Goal: Task Accomplishment & Management: Manage account settings

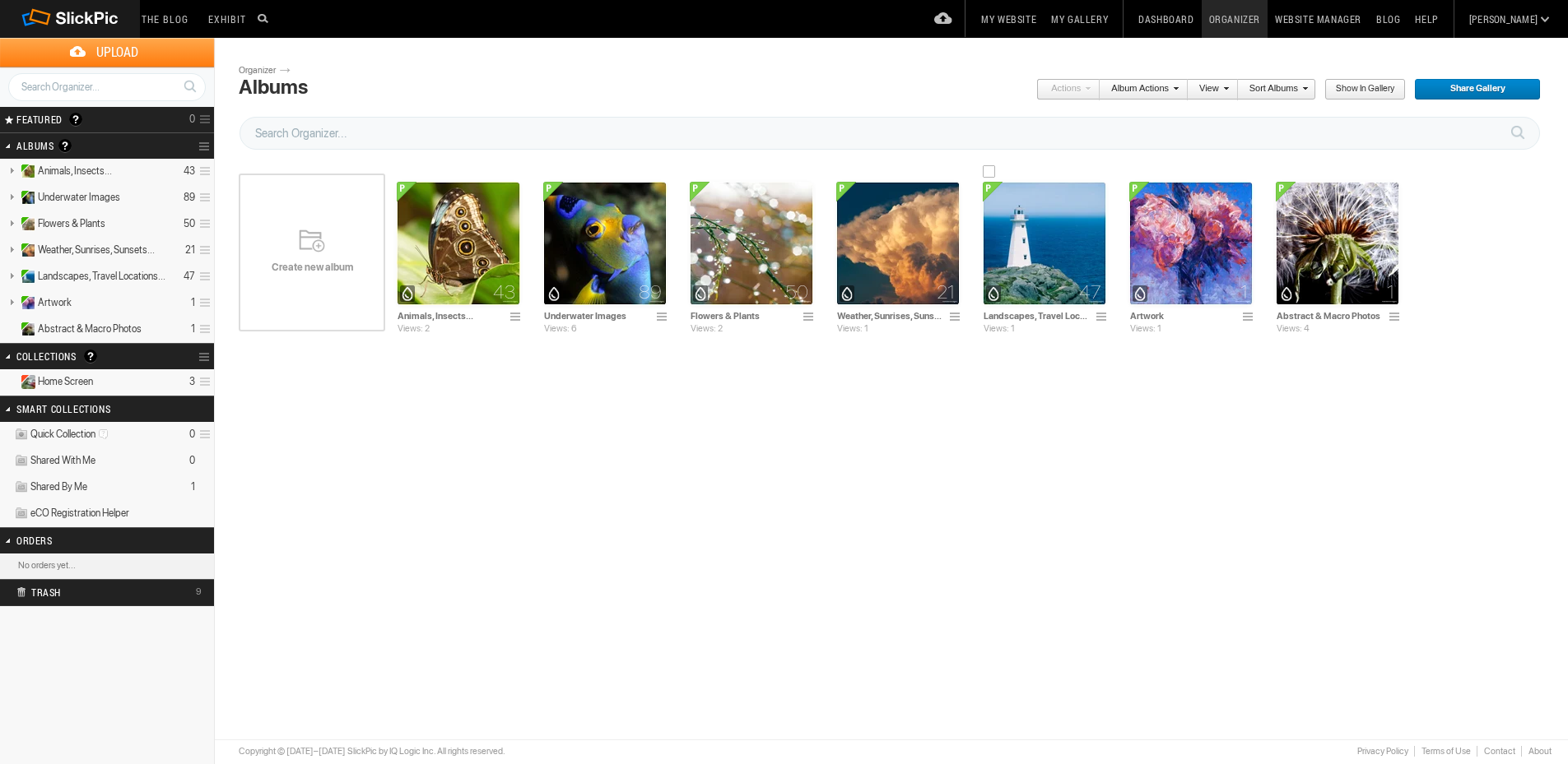
click at [1043, 316] on input "Landscapes, Travel Locations & Scenic" at bounding box center [1037, 315] width 108 height 15
click at [1038, 315] on input "Landscapes, Travel Locations & Scenic" at bounding box center [1037, 315] width 108 height 15
type input "Landscapes, Scenic, Travel Locations"
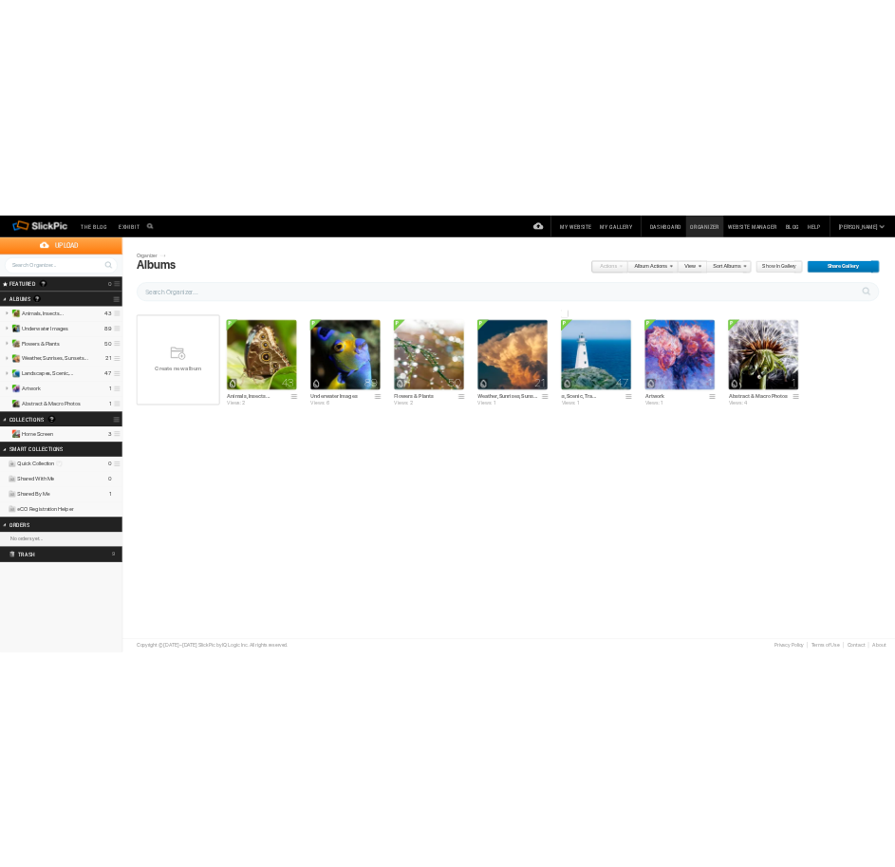
scroll to position [0, 0]
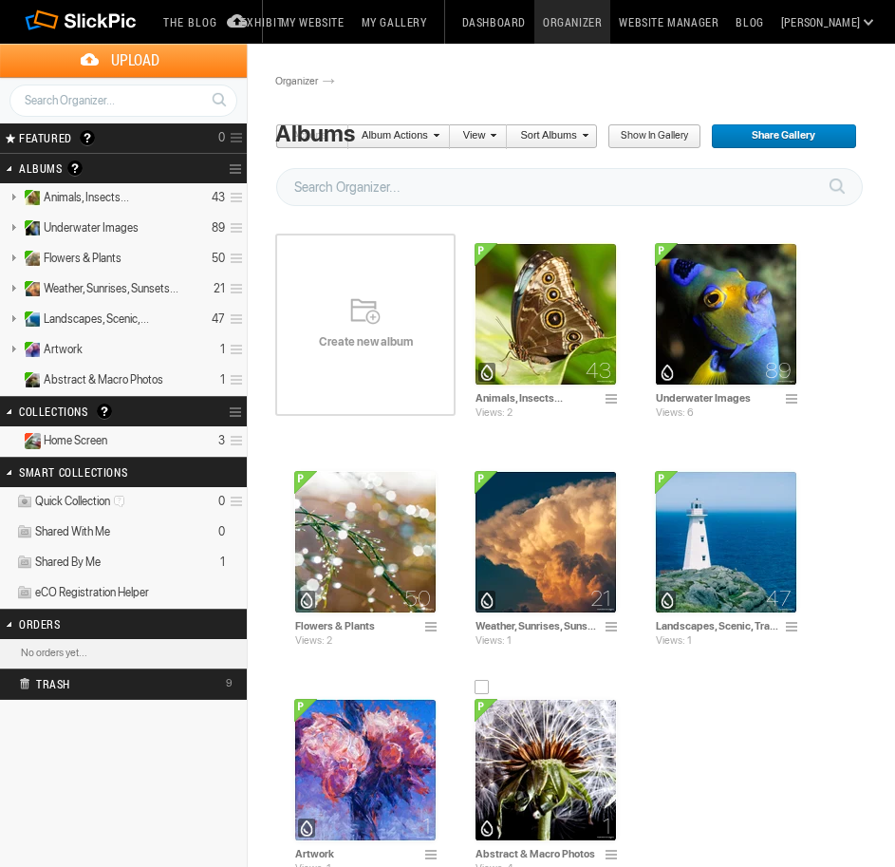
click at [576, 728] on img at bounding box center [546, 770] width 142 height 142
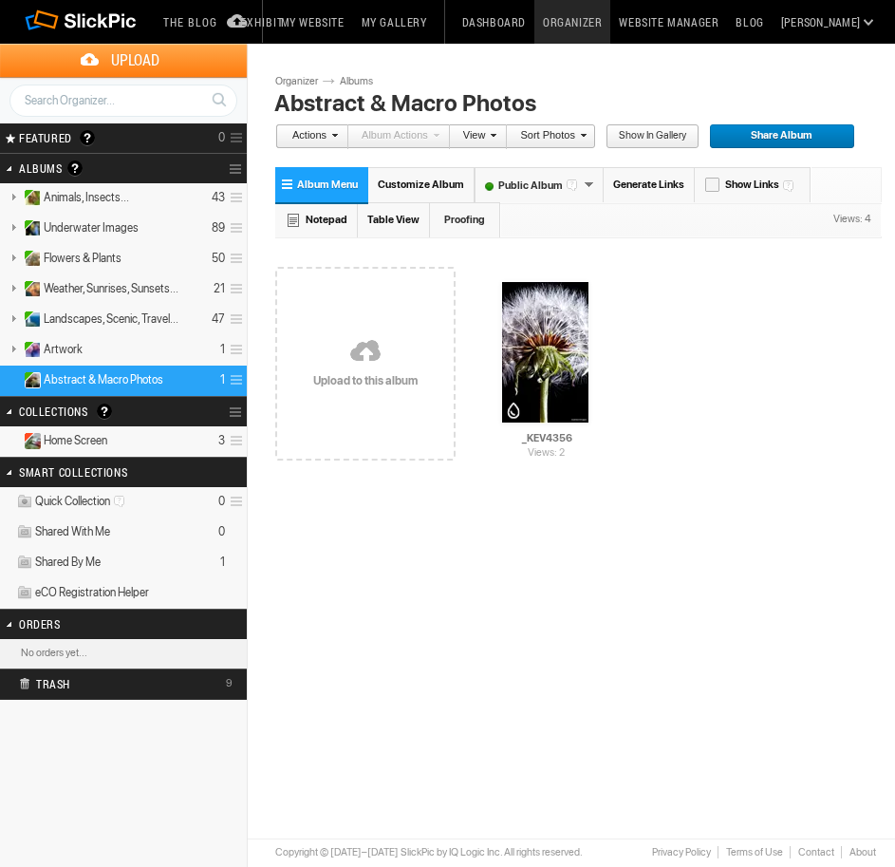
click at [405, 385] on link at bounding box center [365, 352] width 180 height 219
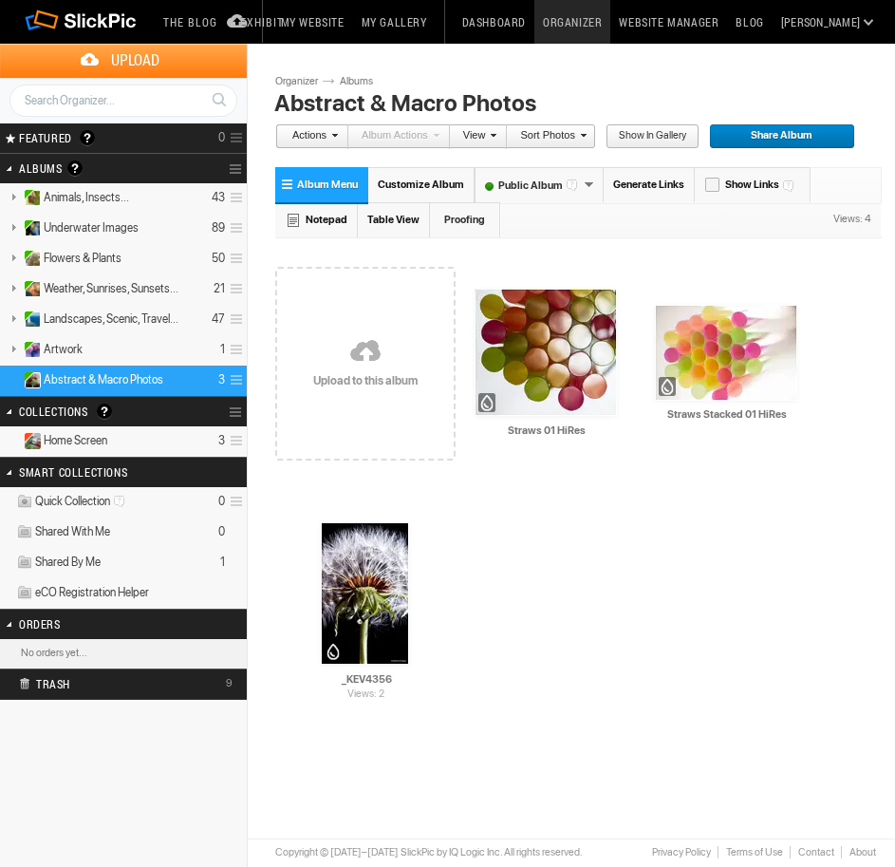
click at [384, 338] on link at bounding box center [365, 352] width 180 height 219
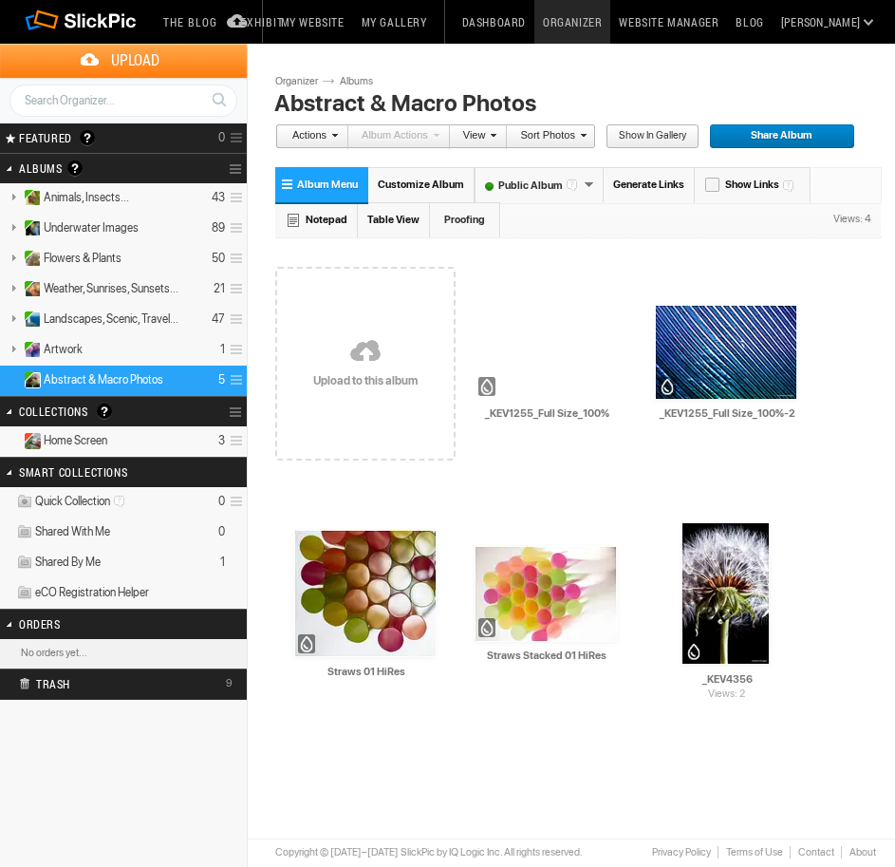
click at [343, 378] on link at bounding box center [365, 352] width 180 height 219
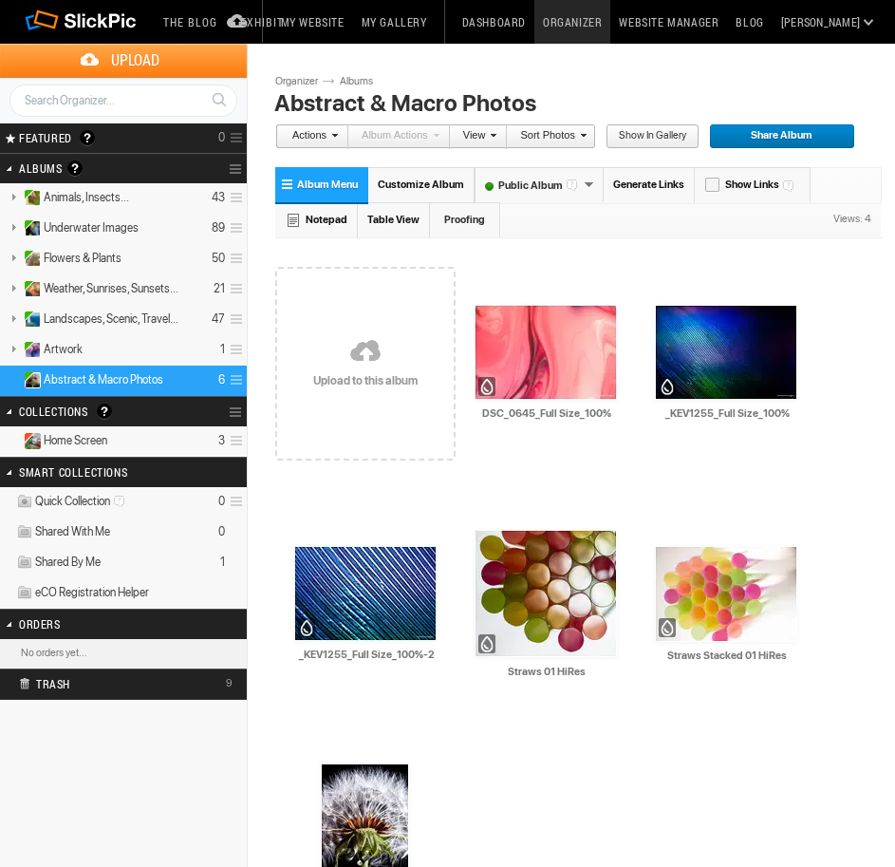
click at [397, 347] on link at bounding box center [365, 352] width 180 height 219
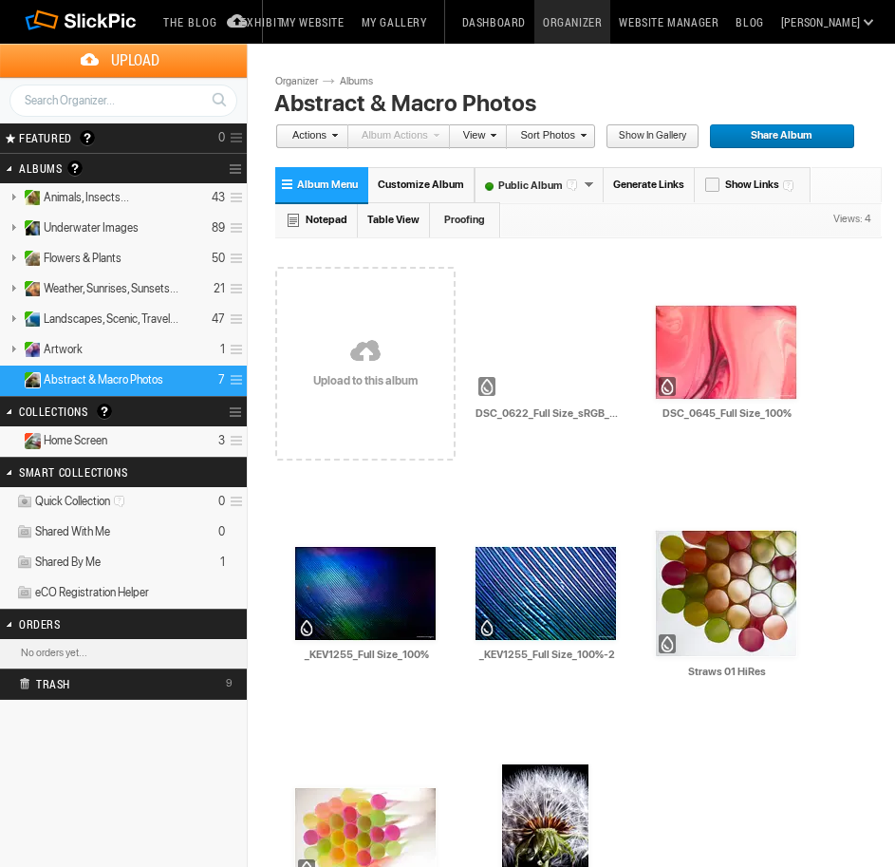
click at [355, 374] on link at bounding box center [365, 352] width 180 height 219
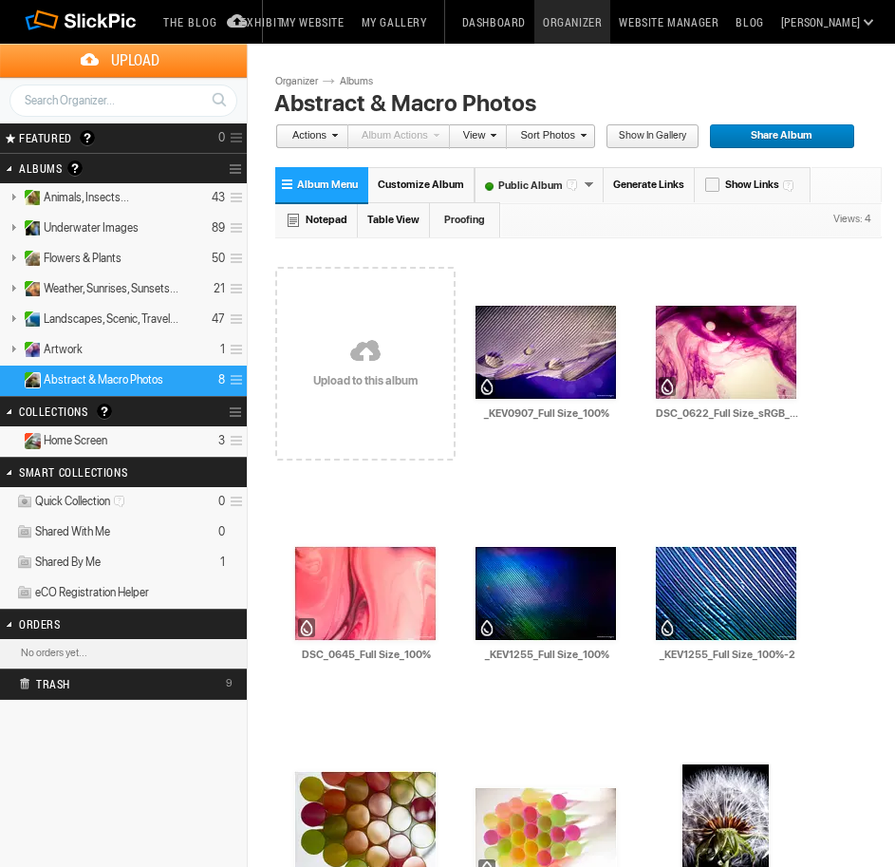
click at [379, 375] on link at bounding box center [365, 352] width 180 height 219
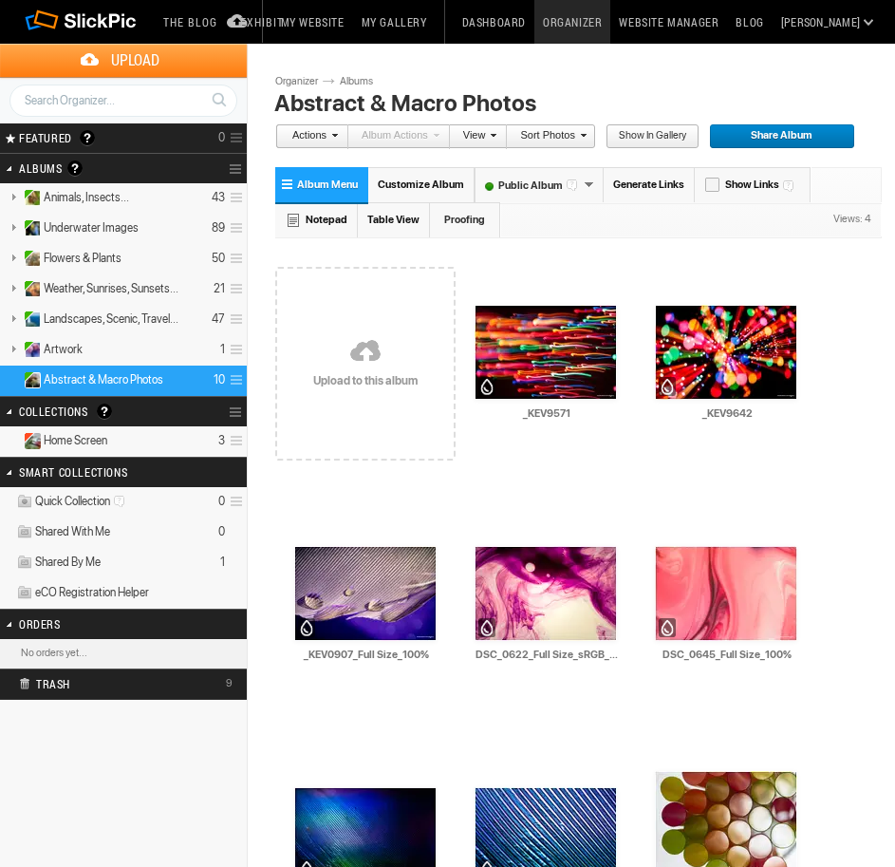
click at [356, 347] on link at bounding box center [365, 352] width 180 height 219
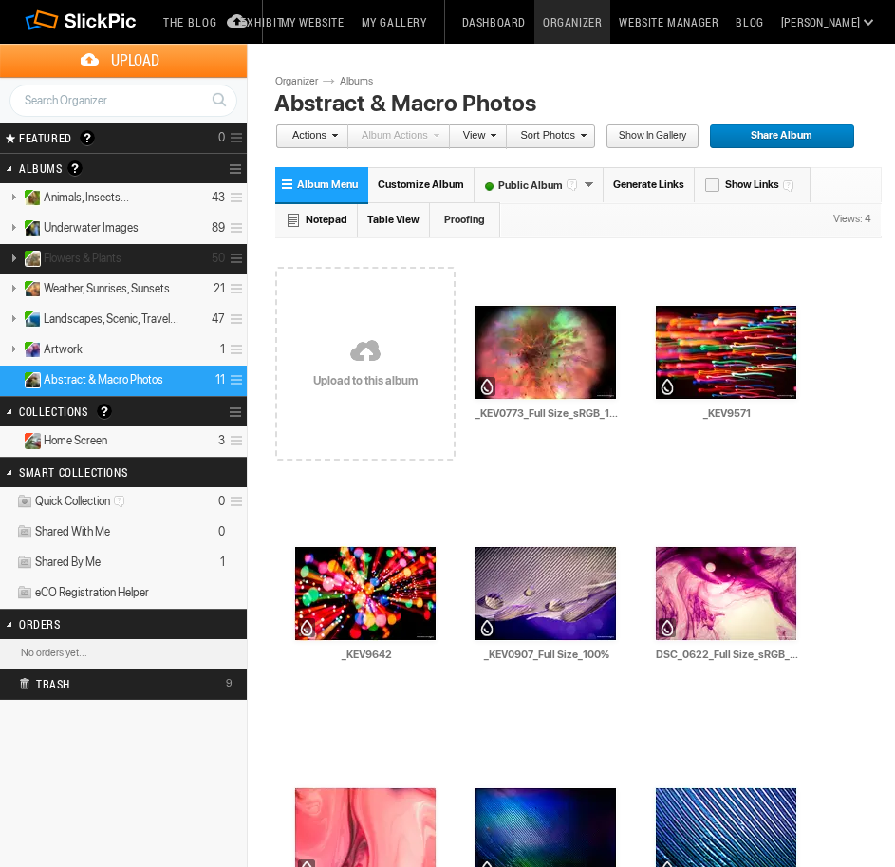
click at [11, 258] on link at bounding box center [13, 258] width 27 height 24
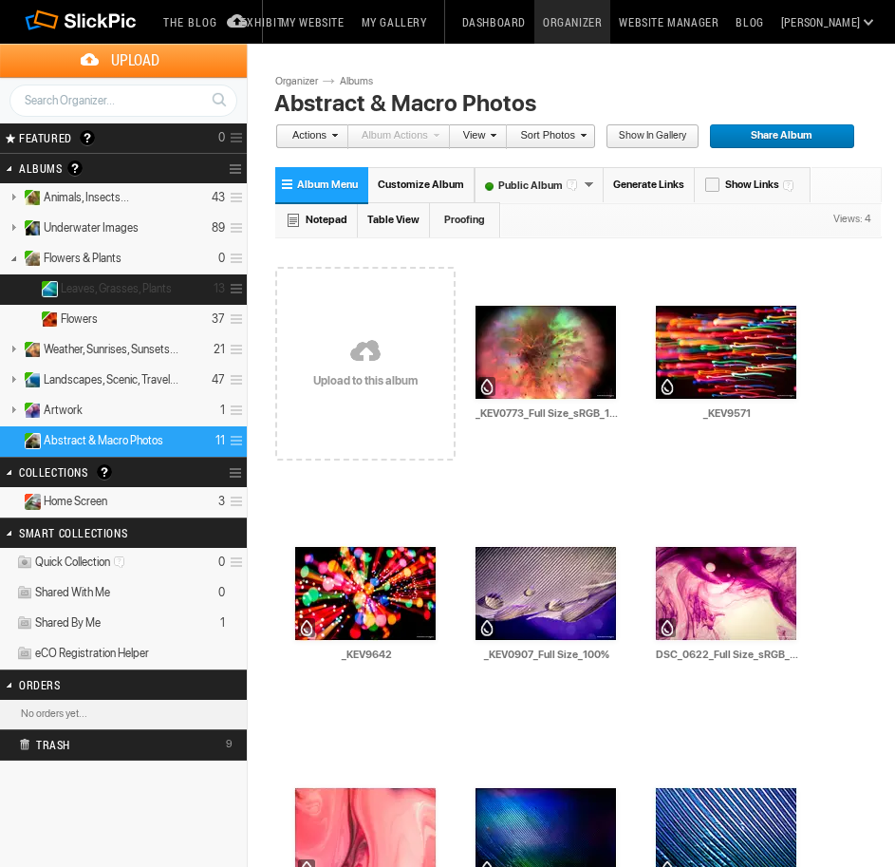
click at [93, 290] on span "Leaves, Grasses, Plants" at bounding box center [116, 288] width 111 height 15
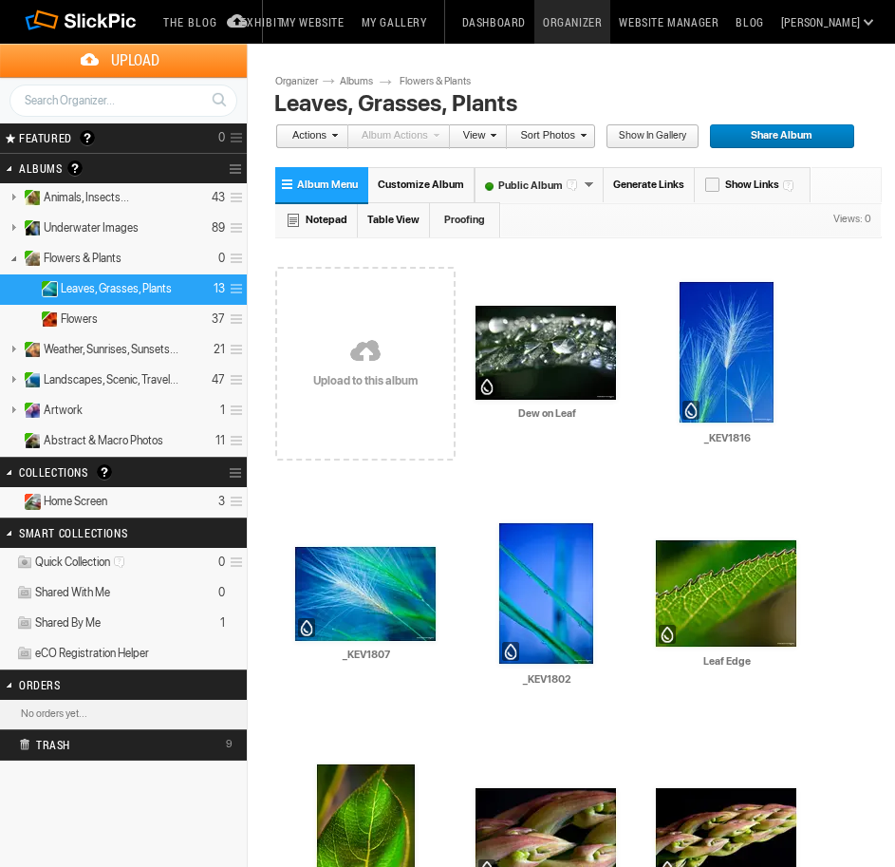
click at [364, 356] on link at bounding box center [365, 352] width 180 height 219
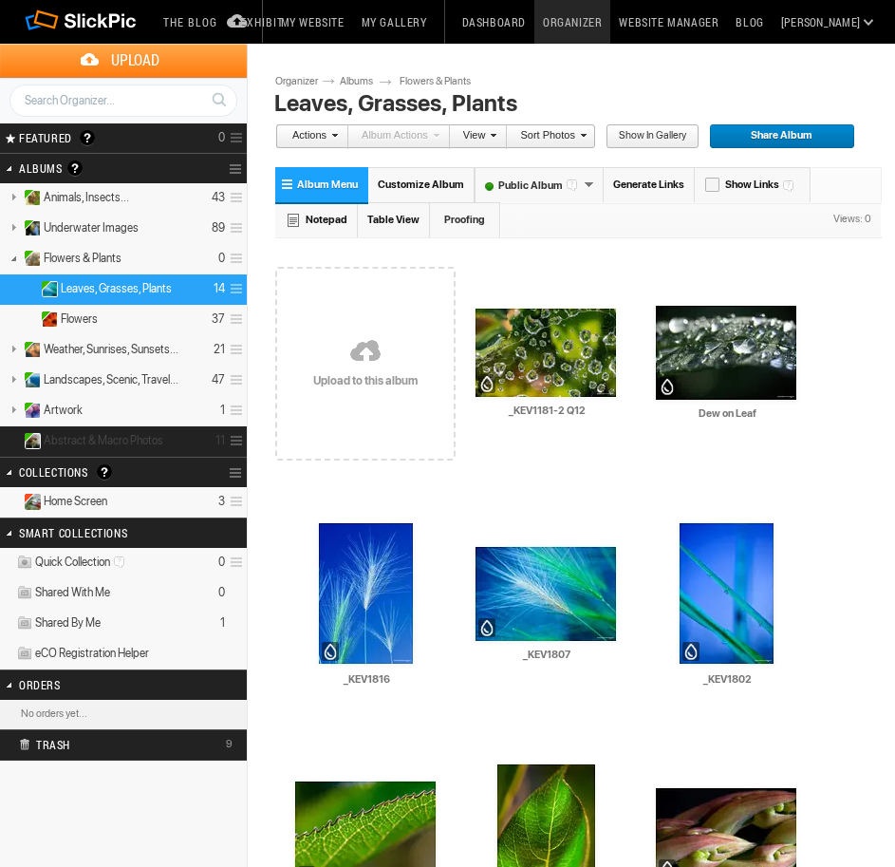
click at [87, 441] on span "Abstract & Macro Photos" at bounding box center [104, 440] width 120 height 15
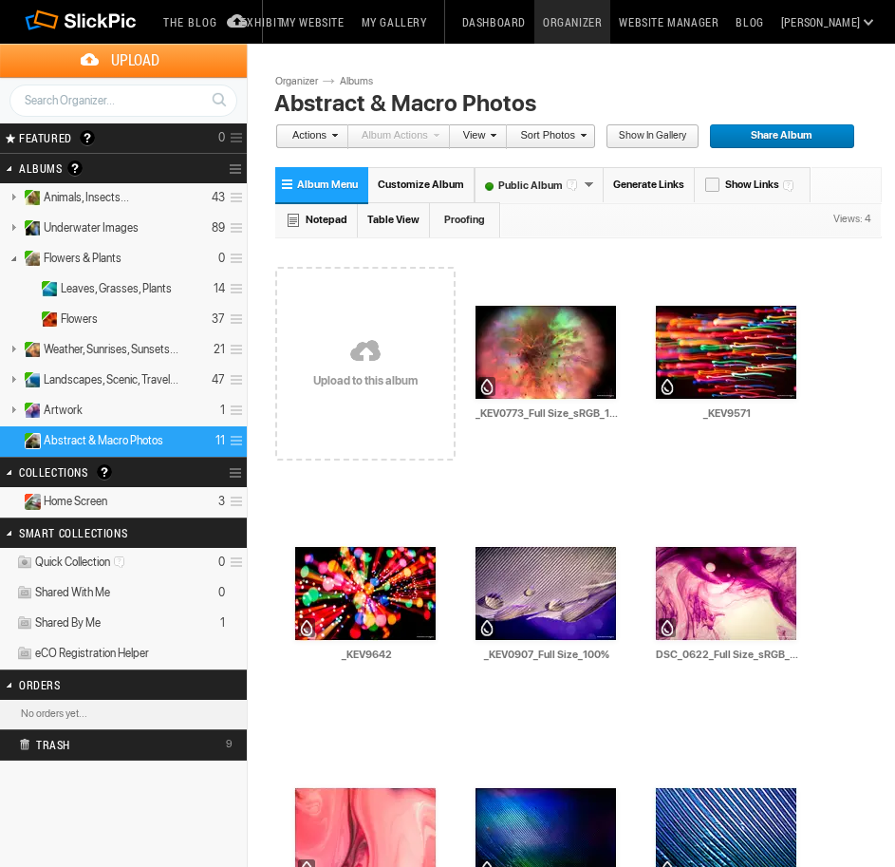
click at [352, 399] on link at bounding box center [365, 352] width 180 height 219
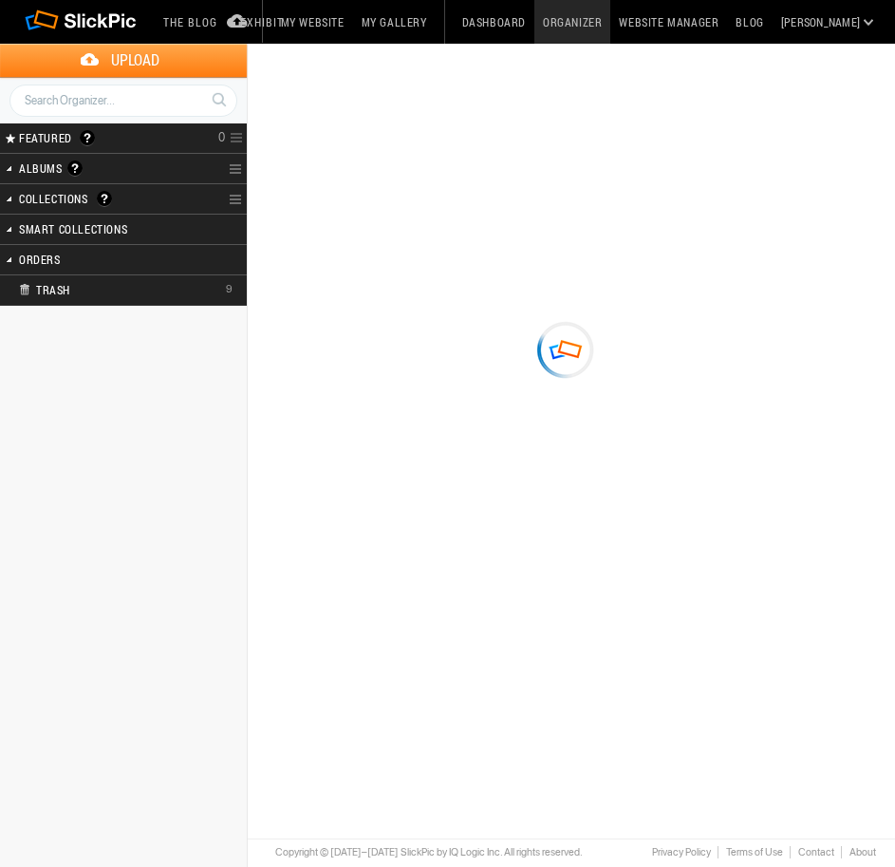
type input "Abstract & Macro Photos"
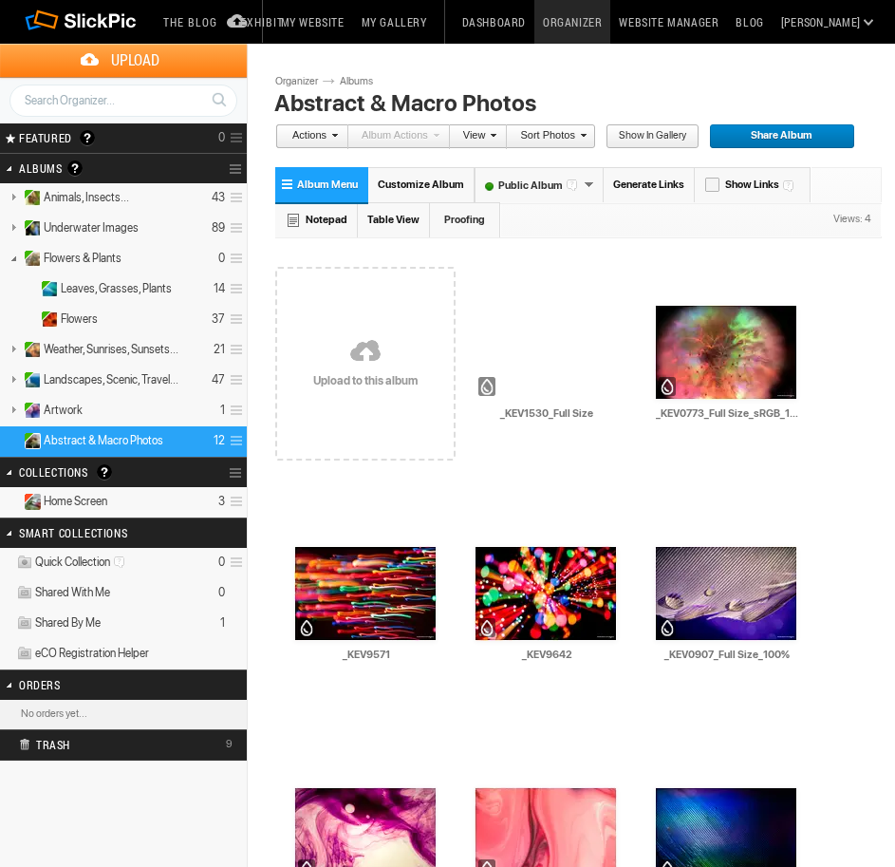
click at [337, 390] on link at bounding box center [365, 352] width 180 height 219
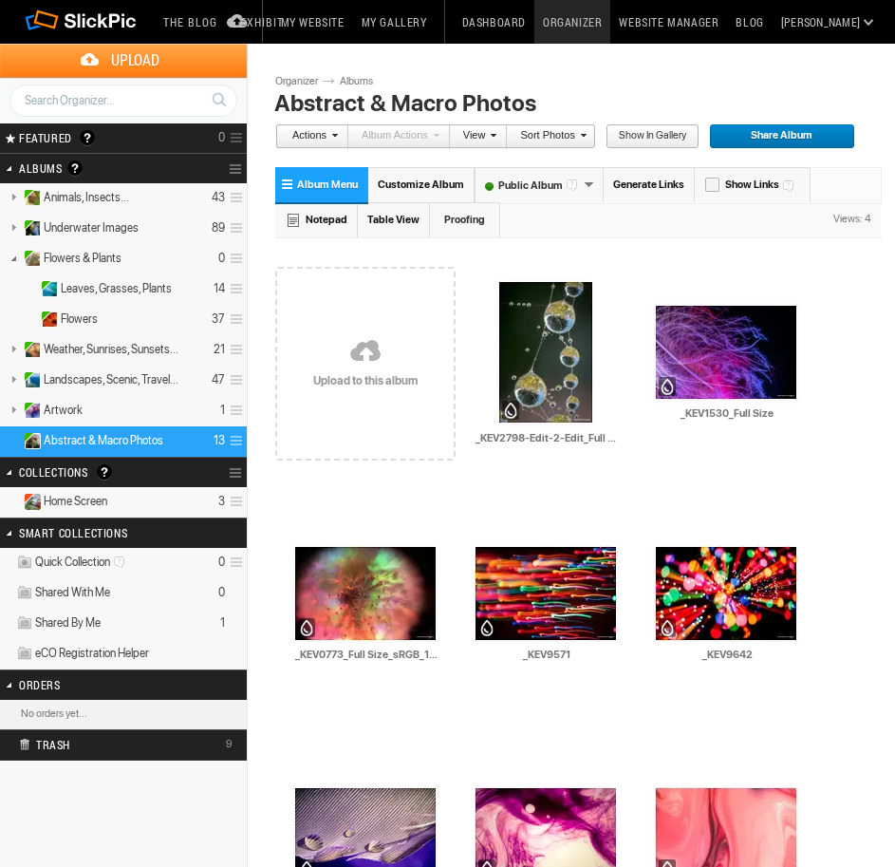
click at [316, 379] on link at bounding box center [365, 352] width 180 height 219
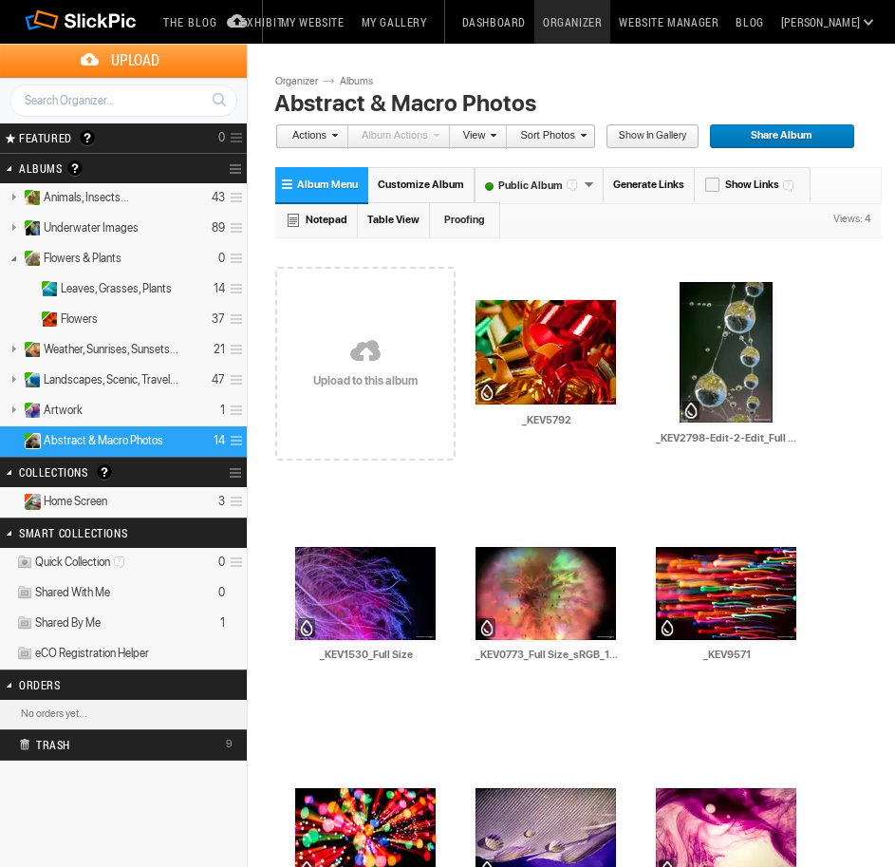
click at [329, 331] on link at bounding box center [365, 352] width 180 height 219
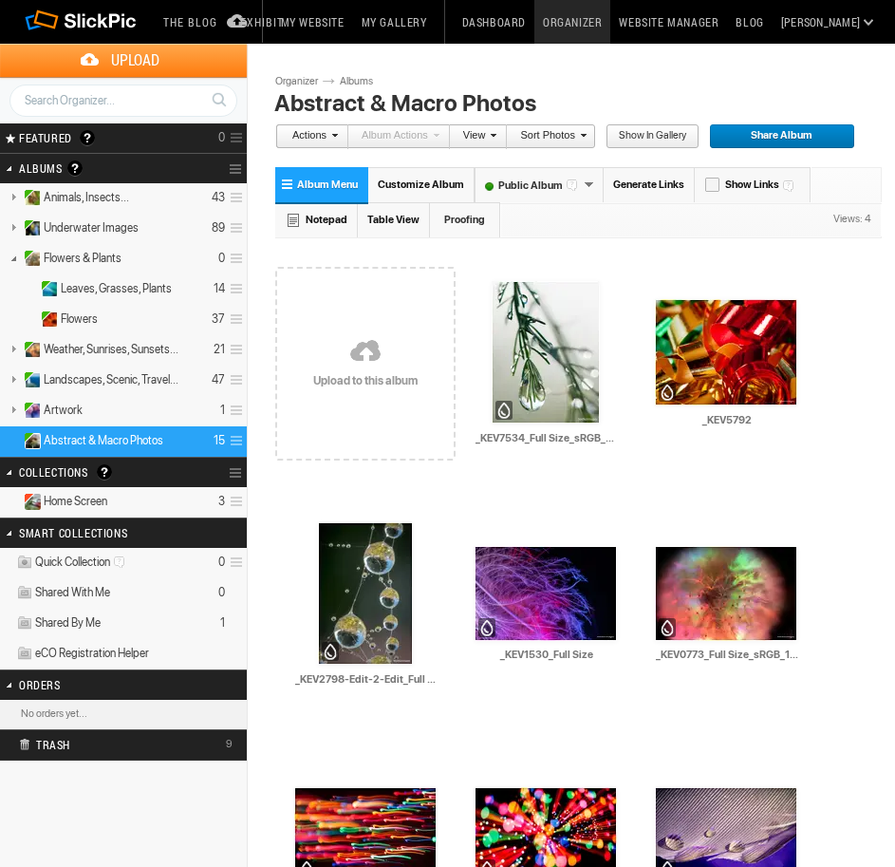
click at [334, 395] on link at bounding box center [365, 352] width 180 height 219
